Goal: Task Accomplishment & Management: Use online tool/utility

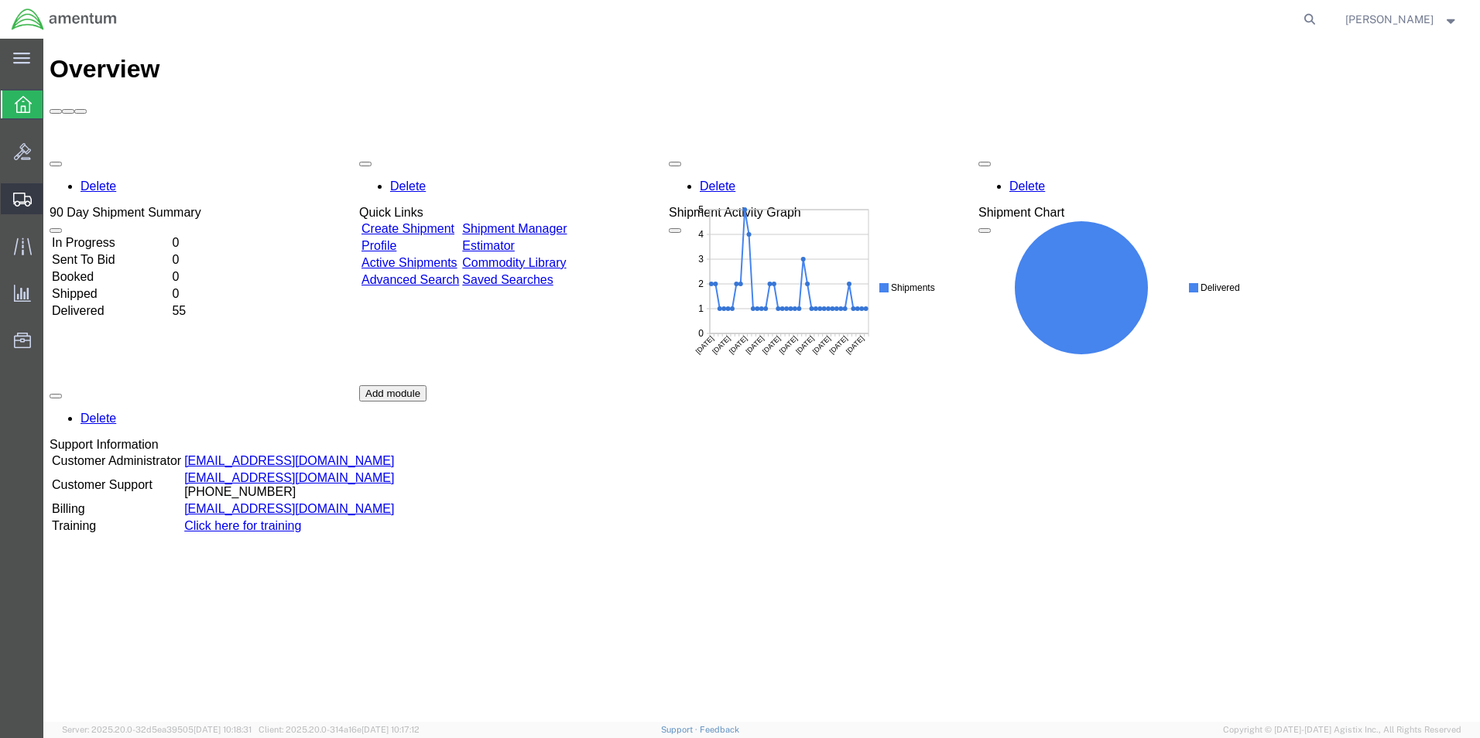
click at [53, 198] on span "Shipments" at bounding box center [48, 198] width 11 height 31
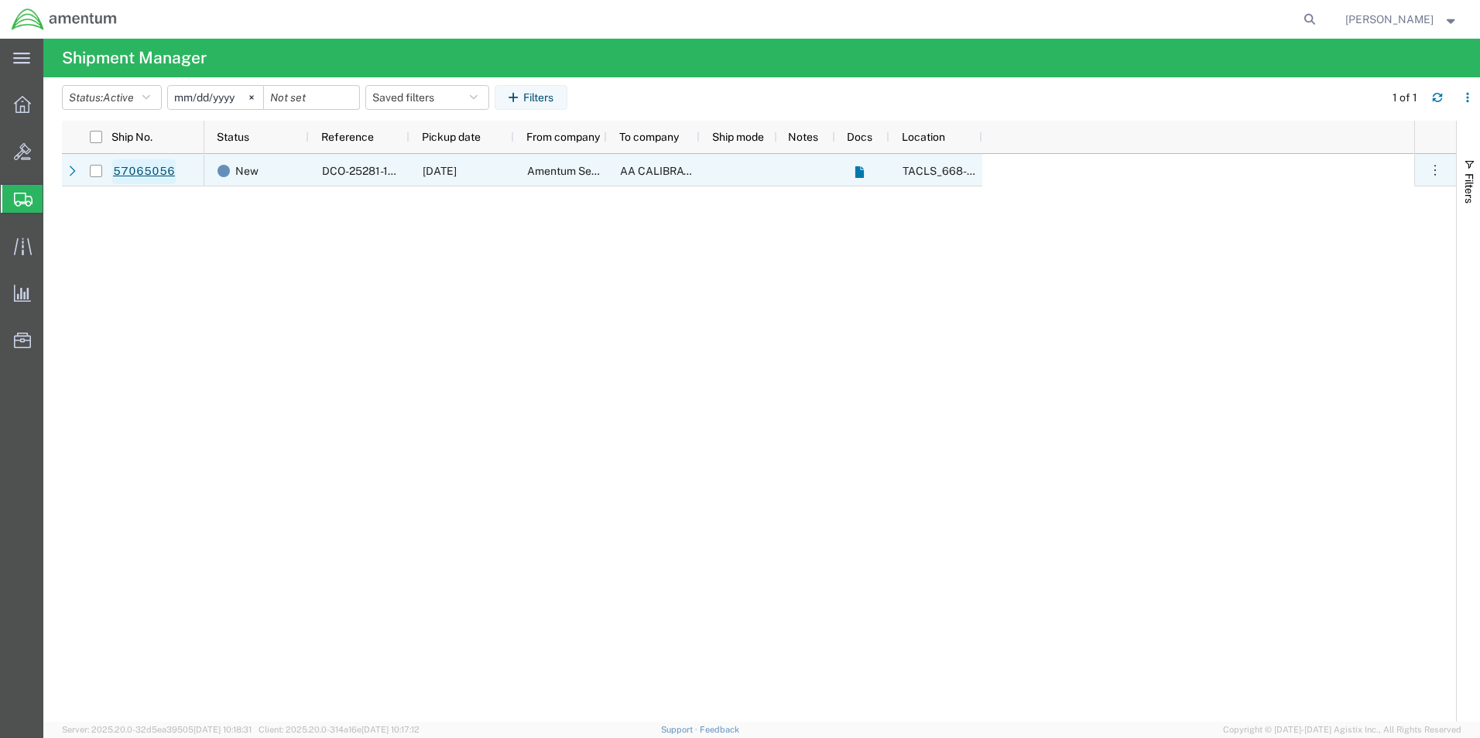
click at [152, 169] on link "57065056" at bounding box center [143, 171] width 63 height 25
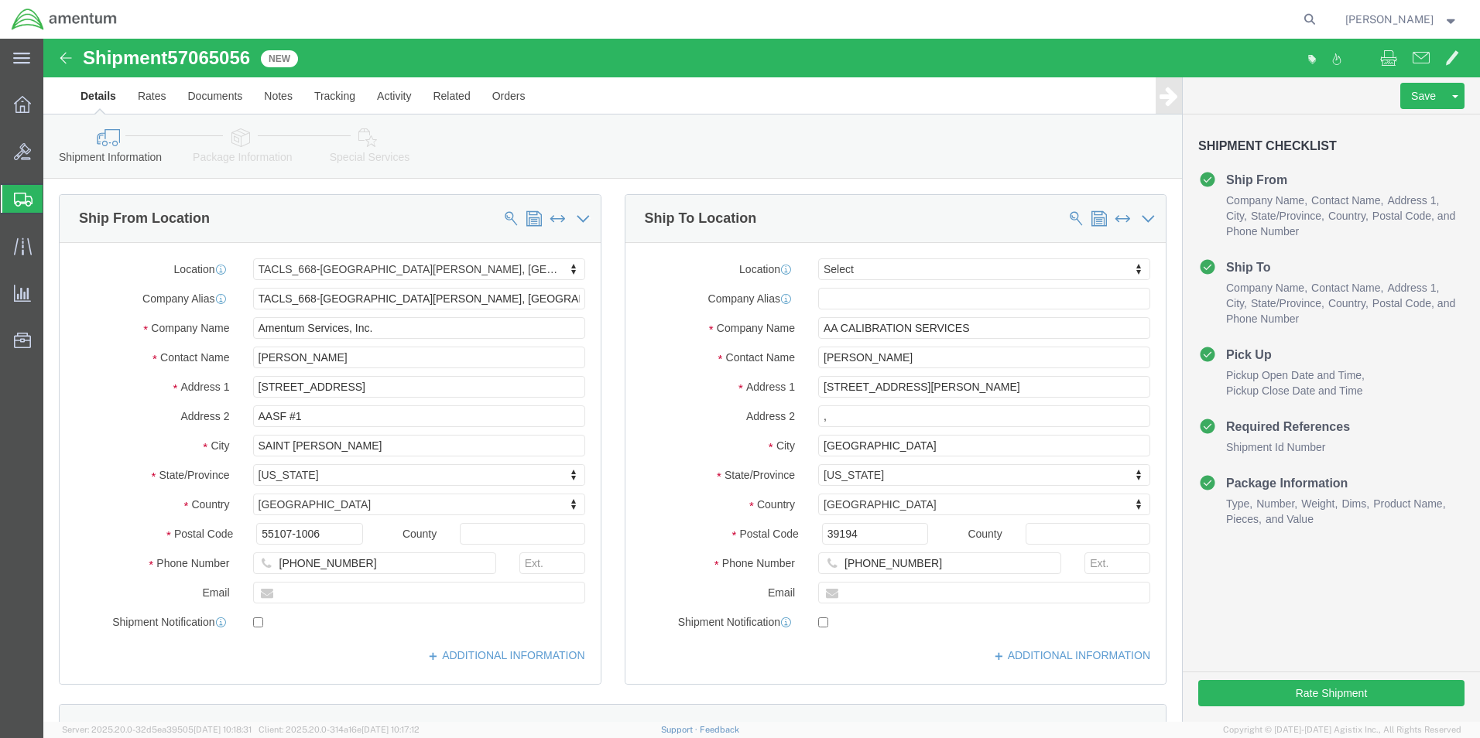
select select "42734"
select select
click input "text"
type input "[PERSON_NAME][EMAIL_ADDRESS][PERSON_NAME][DOMAIN_NAME]"
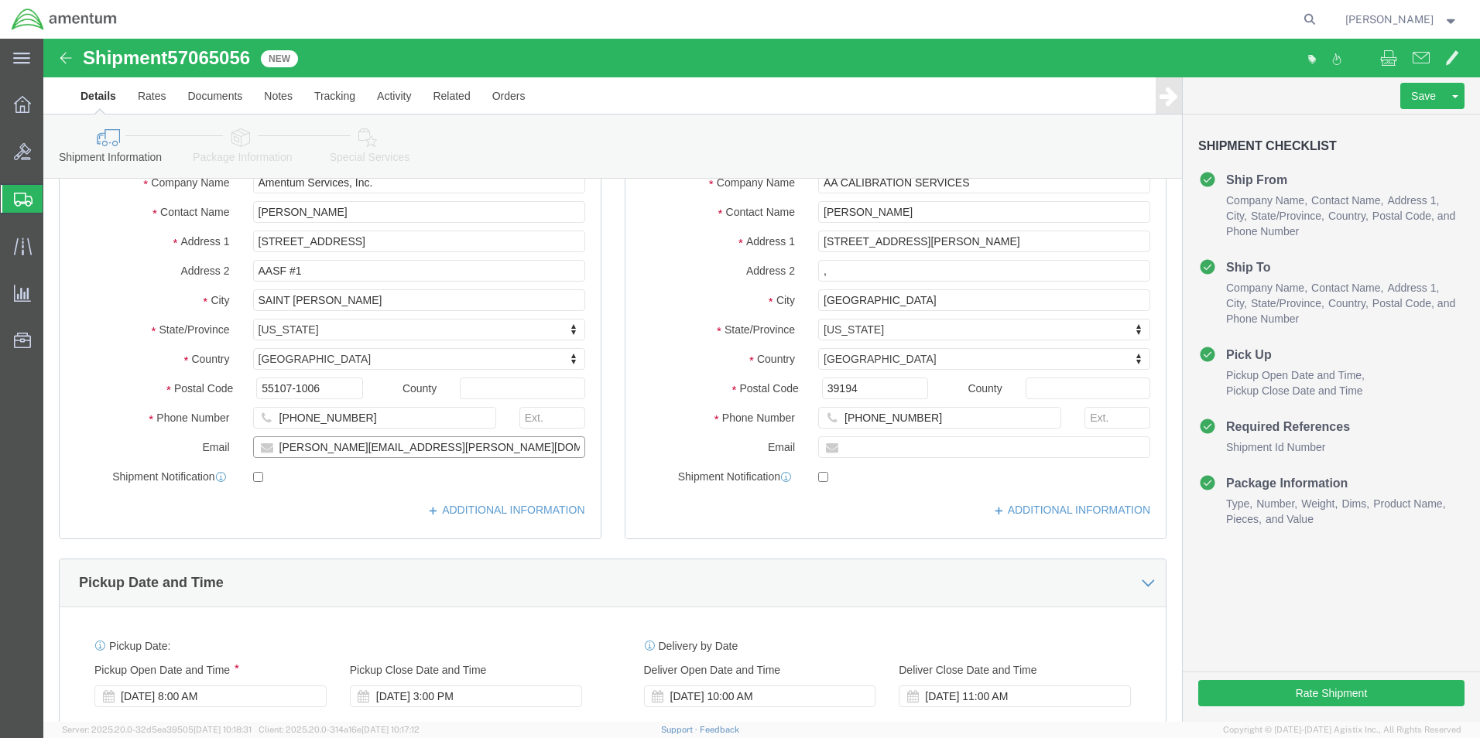
scroll to position [155, 0]
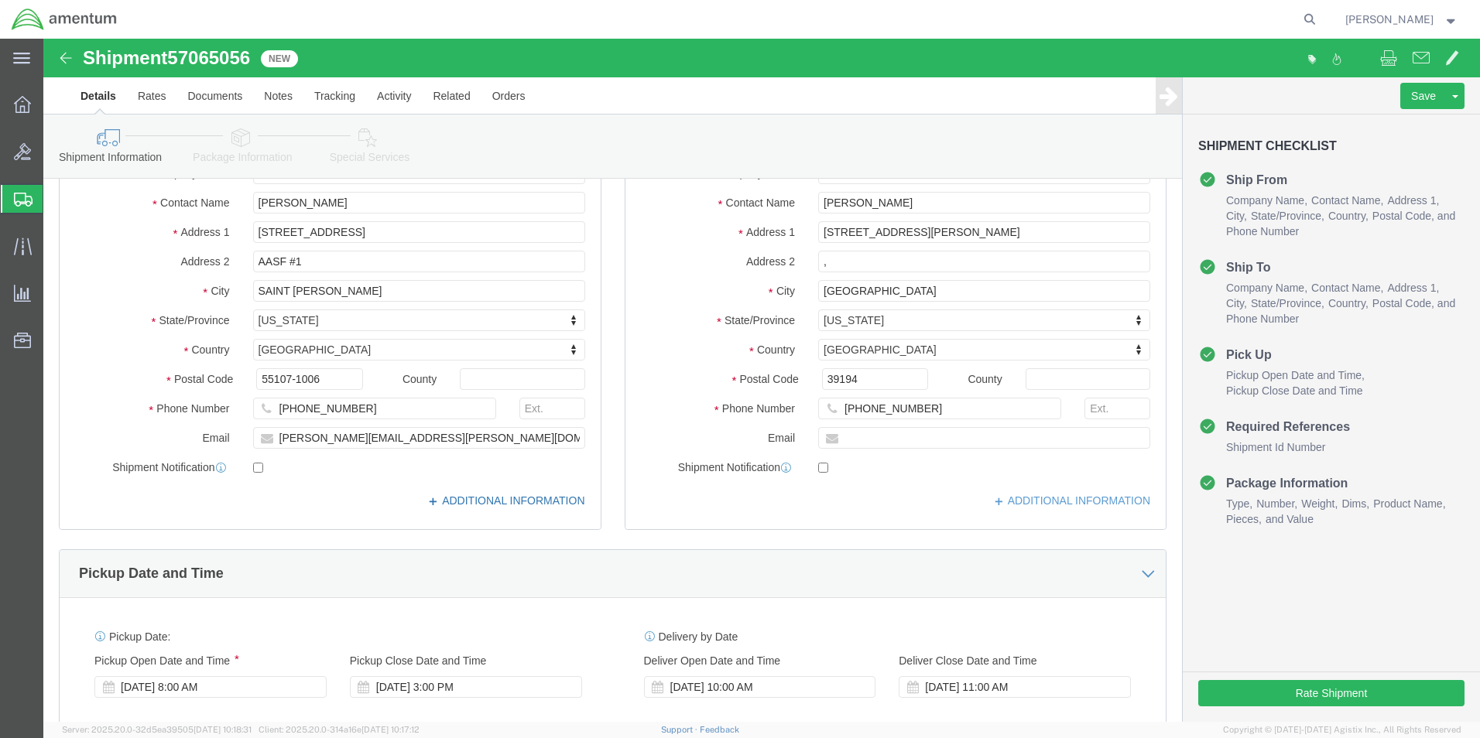
click icon
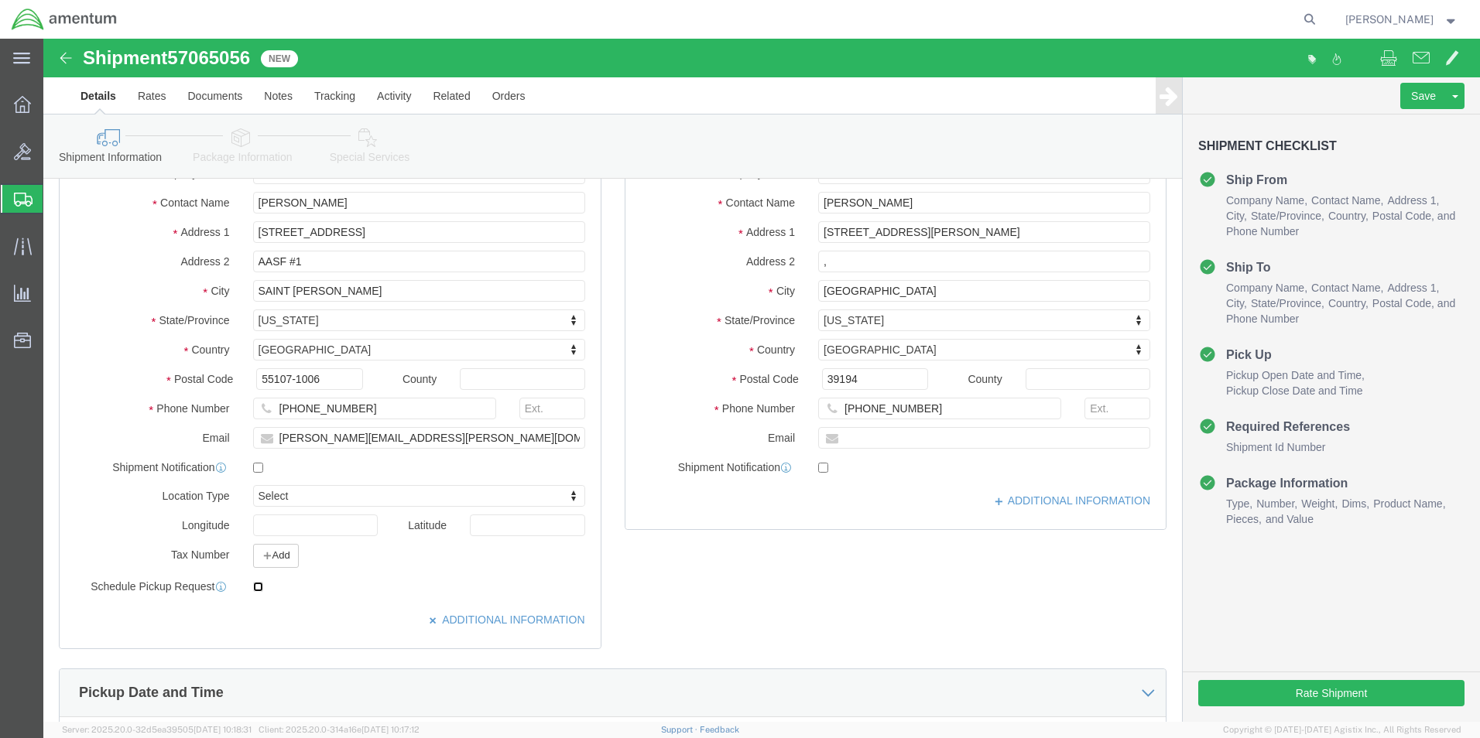
click input "checkbox"
checkbox input "true"
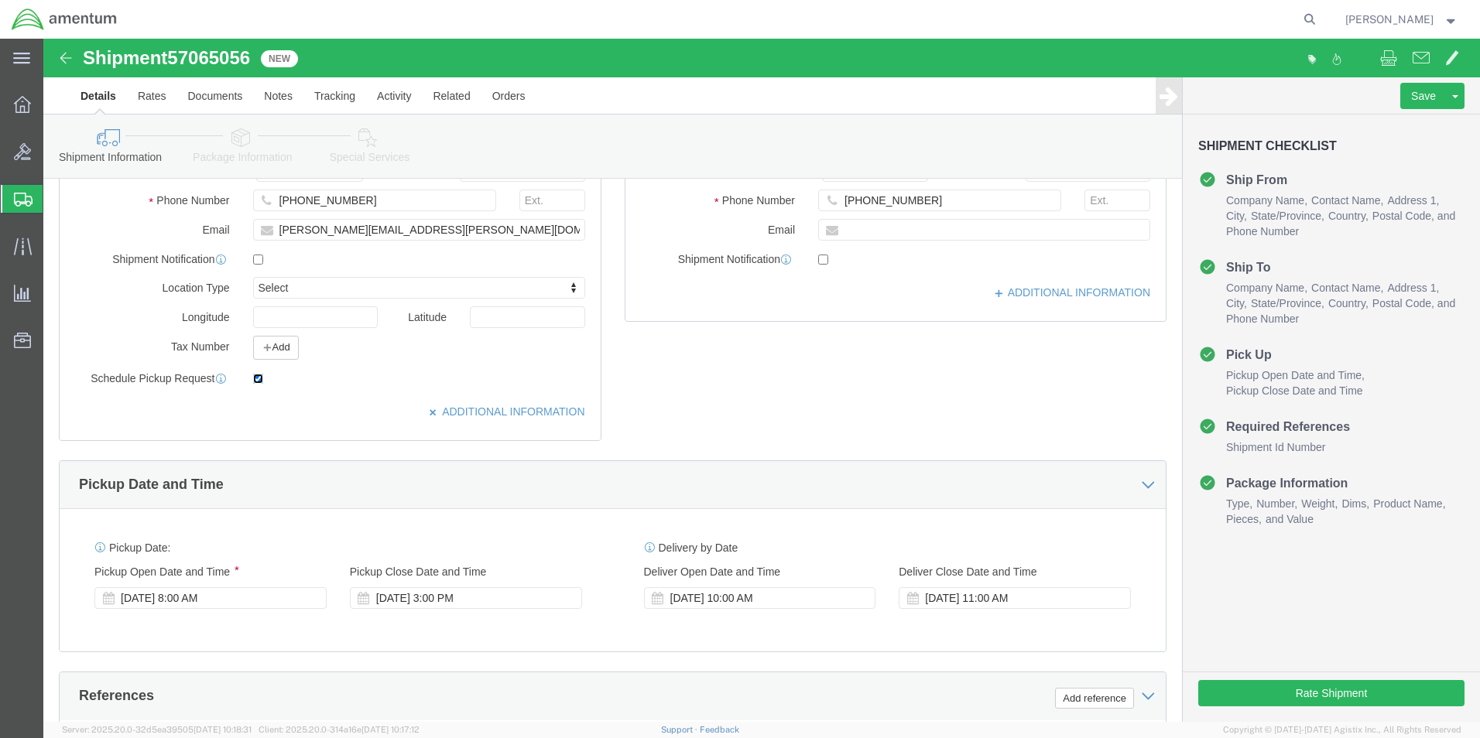
scroll to position [387, 0]
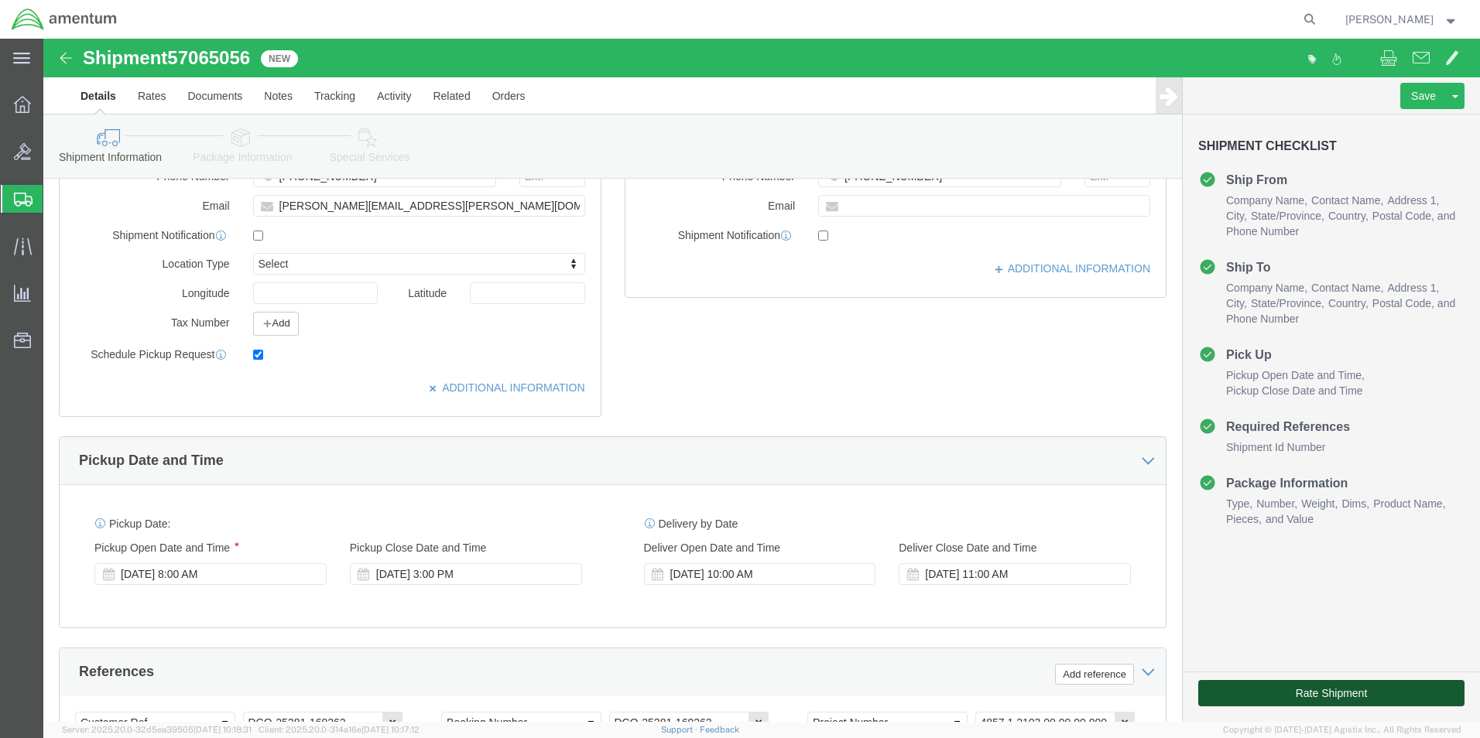
click button "Rate Shipment"
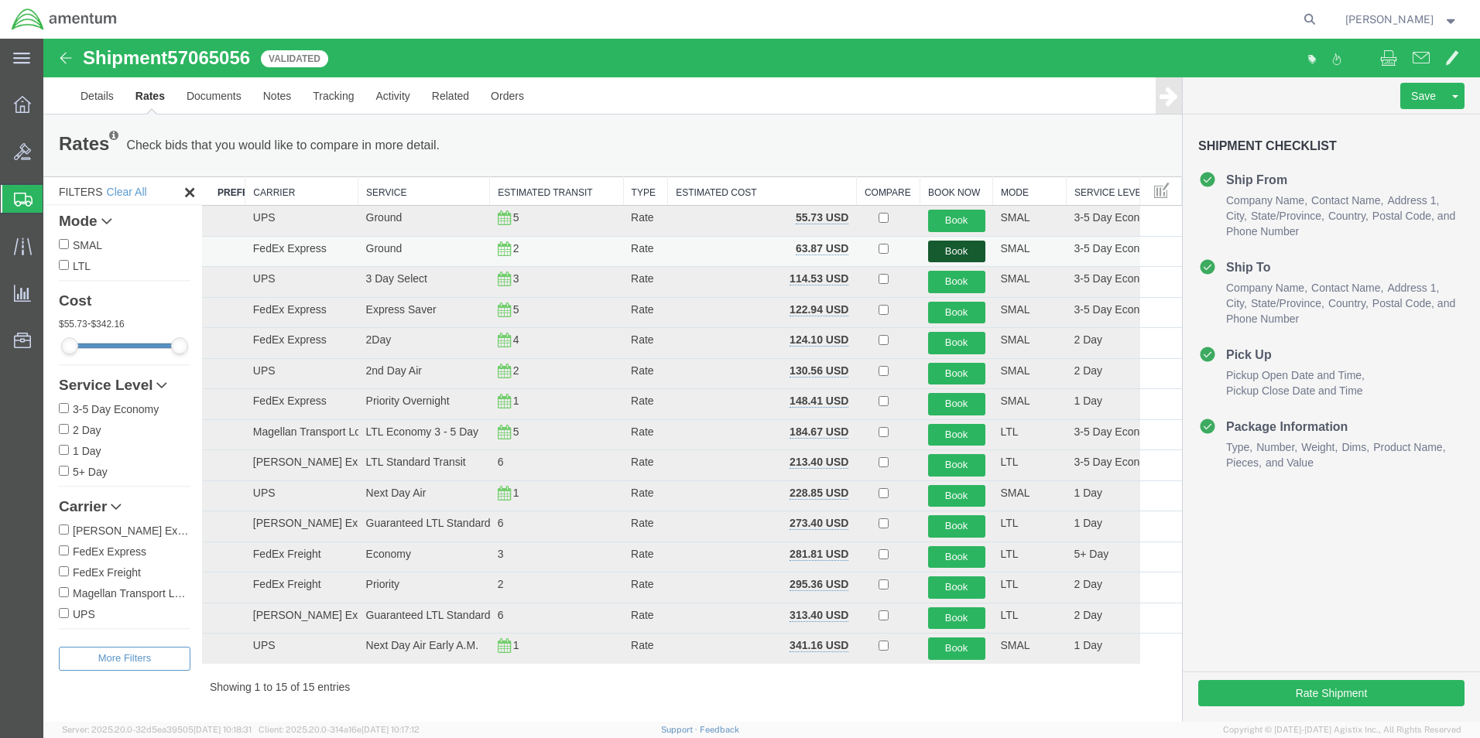
click at [947, 248] on button "Book" at bounding box center [956, 252] width 57 height 22
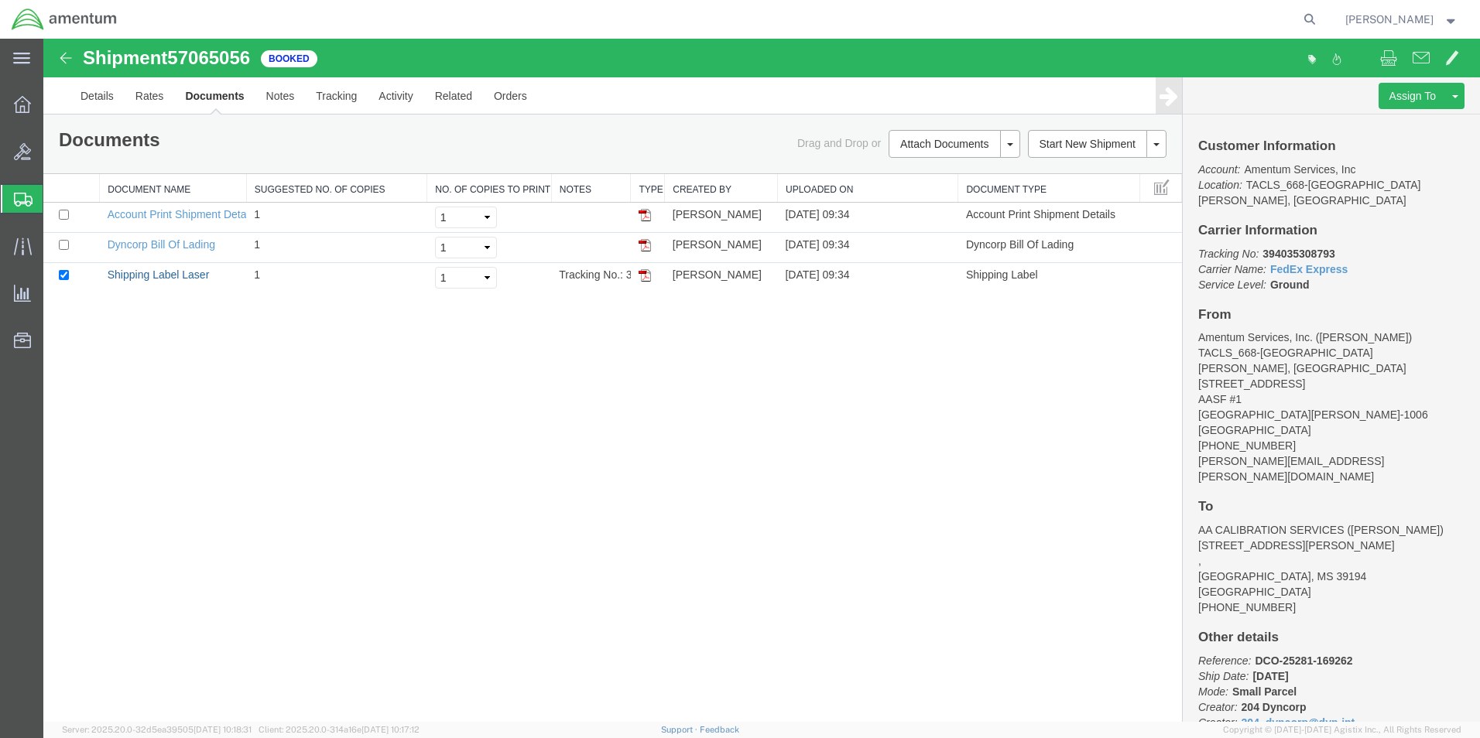
drag, startPoint x: 161, startPoint y: 272, endPoint x: 262, endPoint y: 431, distance: 188.9
click at [161, 272] on link "Shipping Label Laser" at bounding box center [159, 275] width 102 height 12
